Goal: Task Accomplishment & Management: Manage account settings

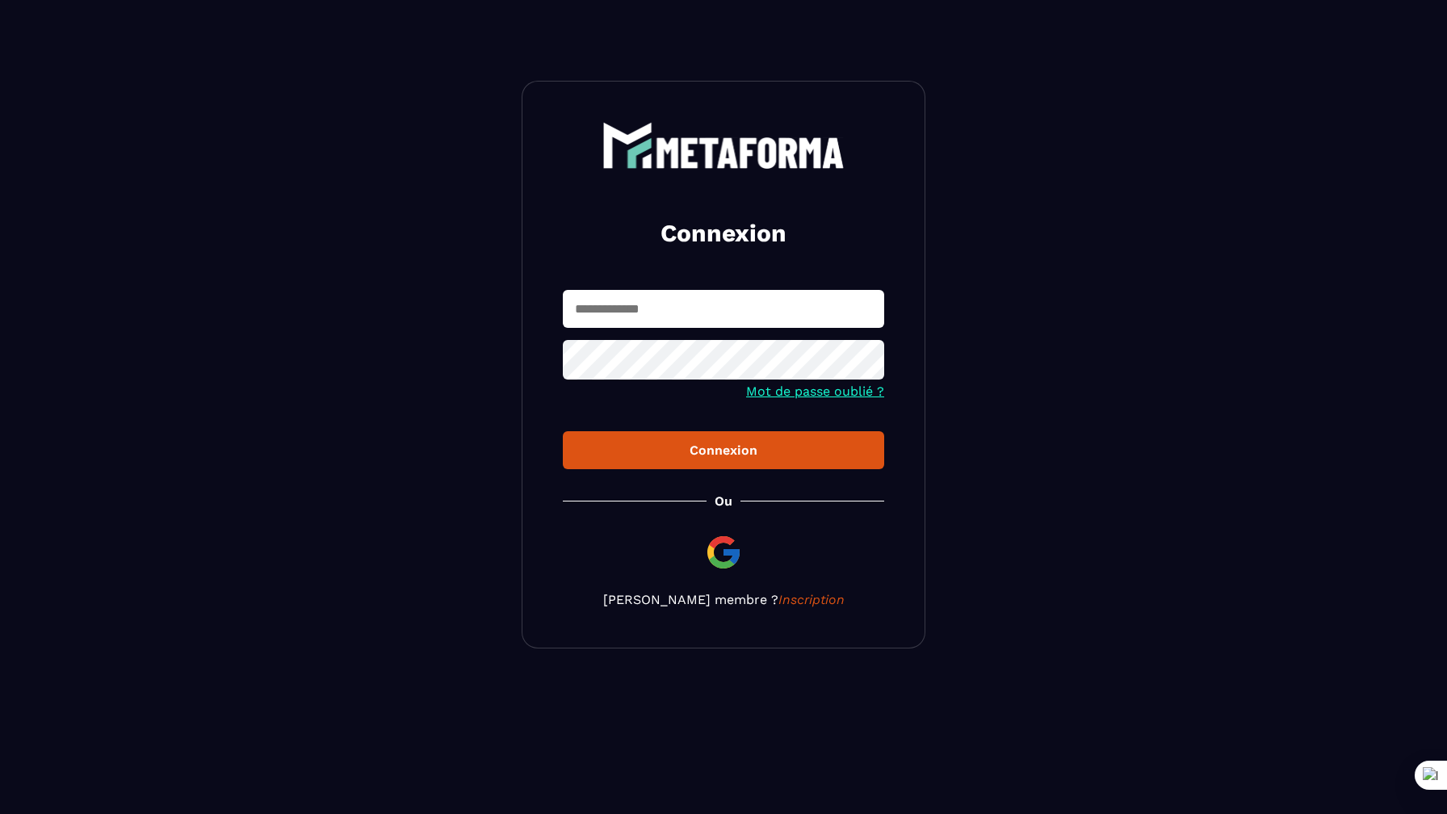
click at [609, 311] on input "text" at bounding box center [723, 309] width 321 height 38
paste input "**********"
type input "**********"
click at [661, 433] on button "Connexion" at bounding box center [723, 450] width 321 height 38
